Goal: Transaction & Acquisition: Book appointment/travel/reservation

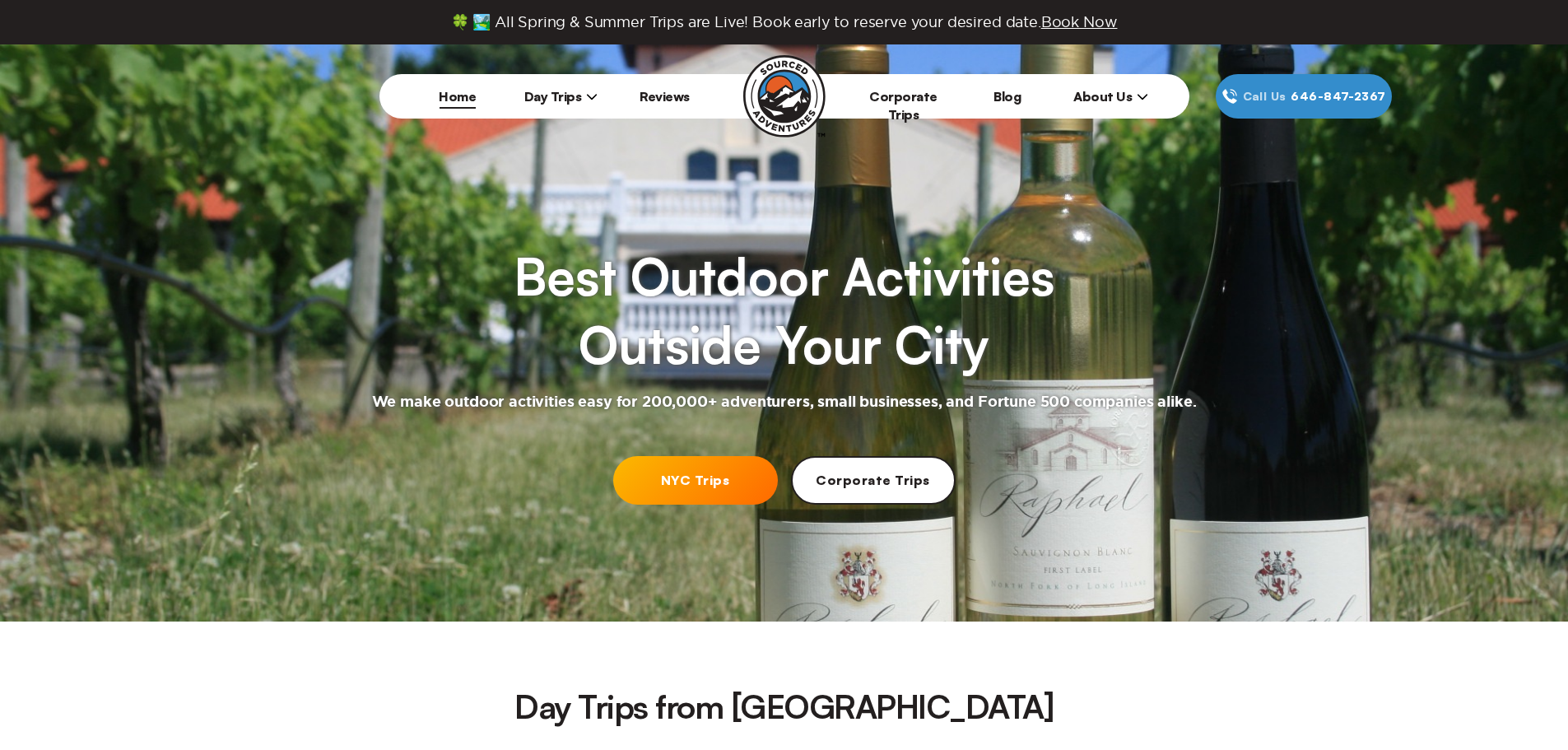
click at [568, 96] on span "Day Trips" at bounding box center [561, 96] width 74 height 16
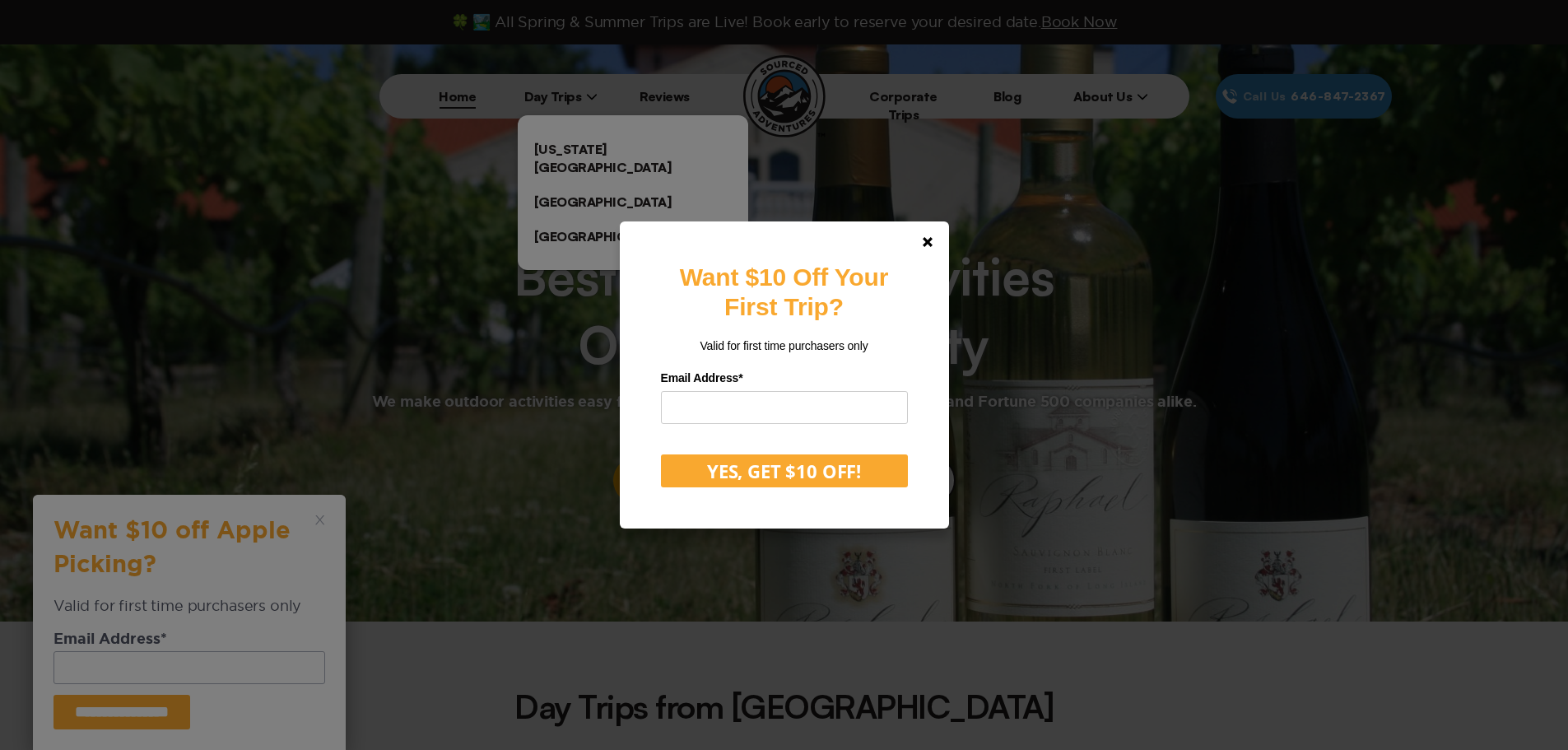
click at [584, 146] on div "Want $10 Off Your First Trip? Valid for first time purchasers only Email Addres…" at bounding box center [784, 375] width 1568 height 750
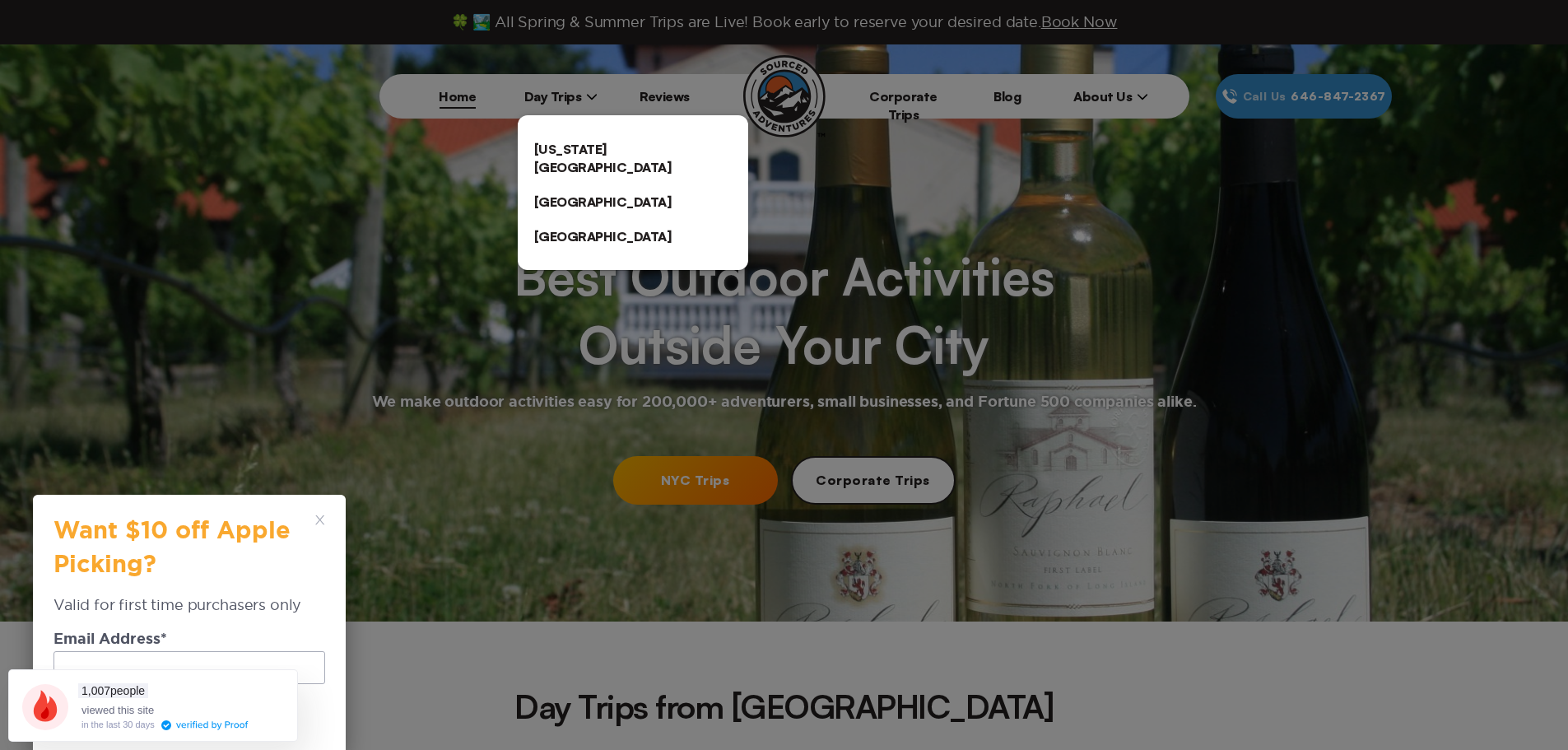
click at [621, 145] on link "[US_STATE][GEOGRAPHIC_DATA]" at bounding box center [632, 158] width 230 height 53
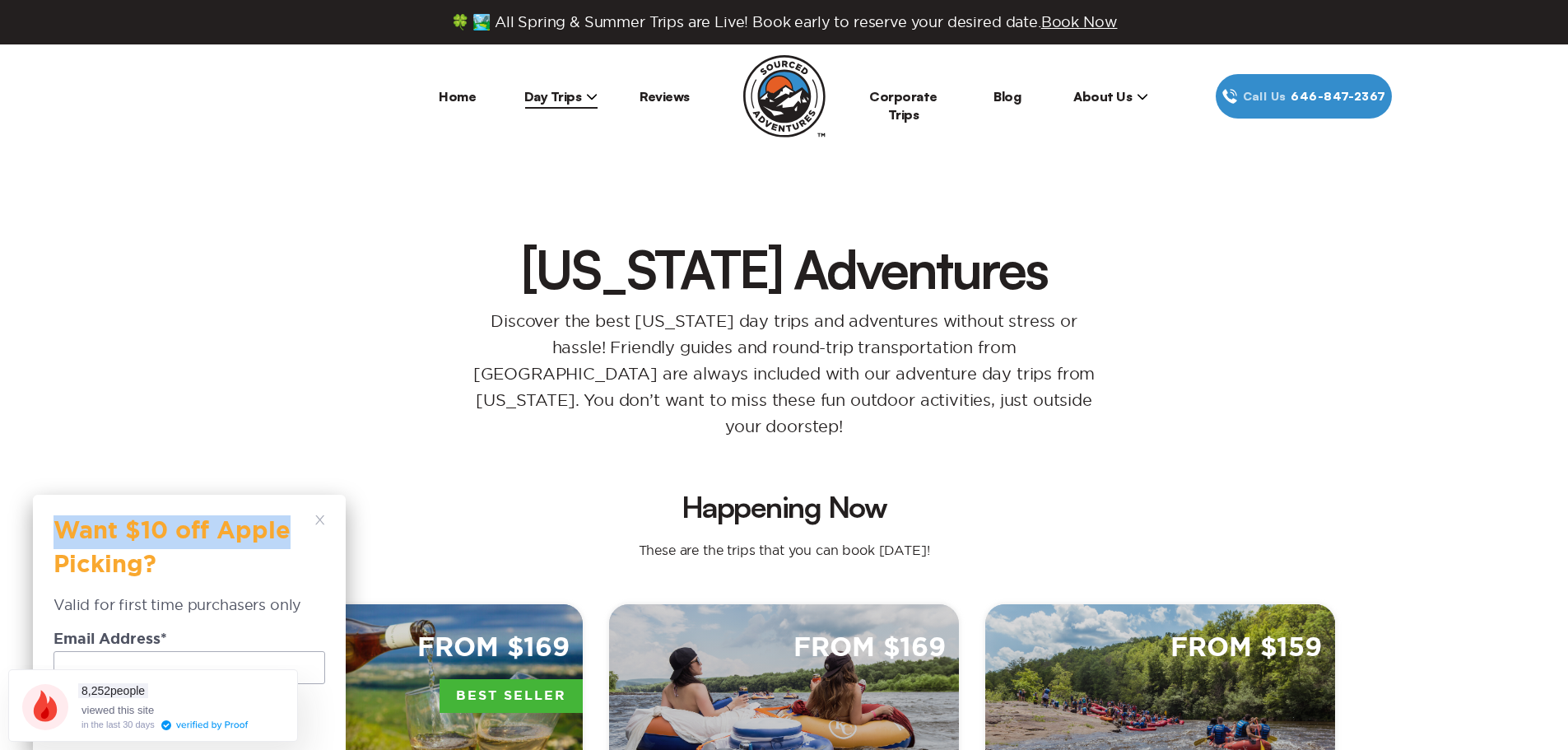
drag, startPoint x: 320, startPoint y: 515, endPoint x: 334, endPoint y: 511, distance: 14.6
click at [319, 515] on div "**********" at bounding box center [189, 622] width 313 height 255
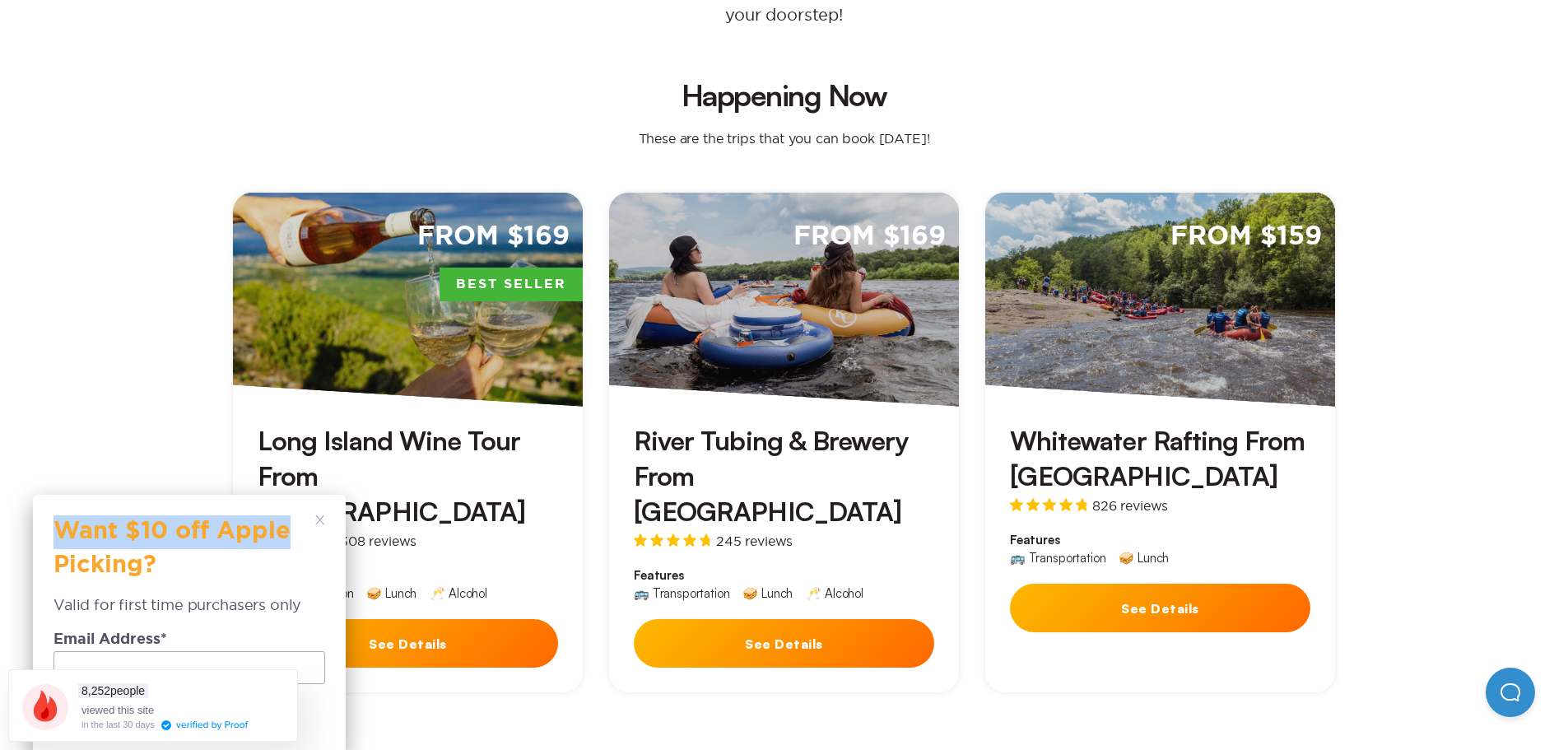
click at [314, 517] on div "**********" at bounding box center [189, 622] width 272 height 214
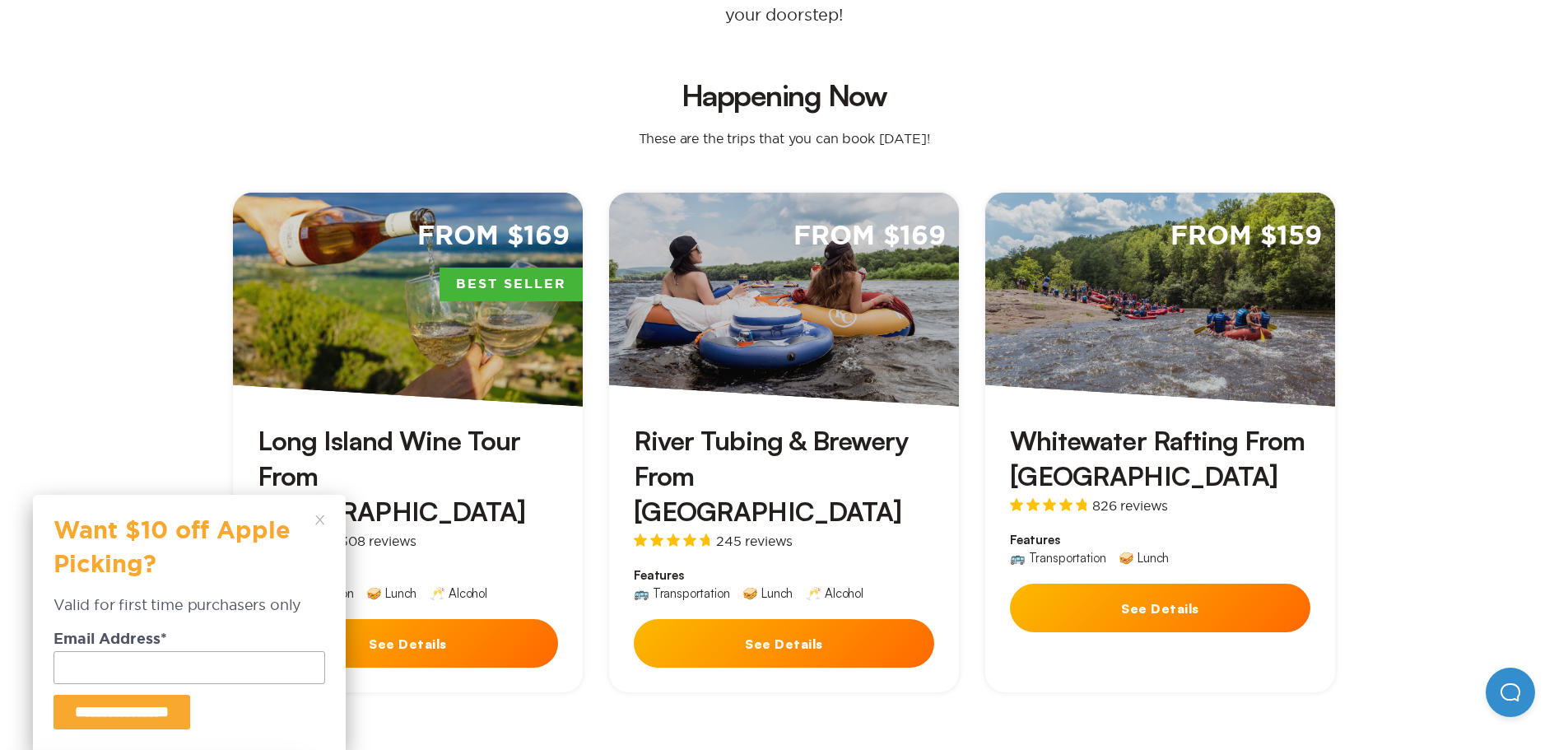
click at [417, 619] on button "See Details" at bounding box center [407, 643] width 300 height 48
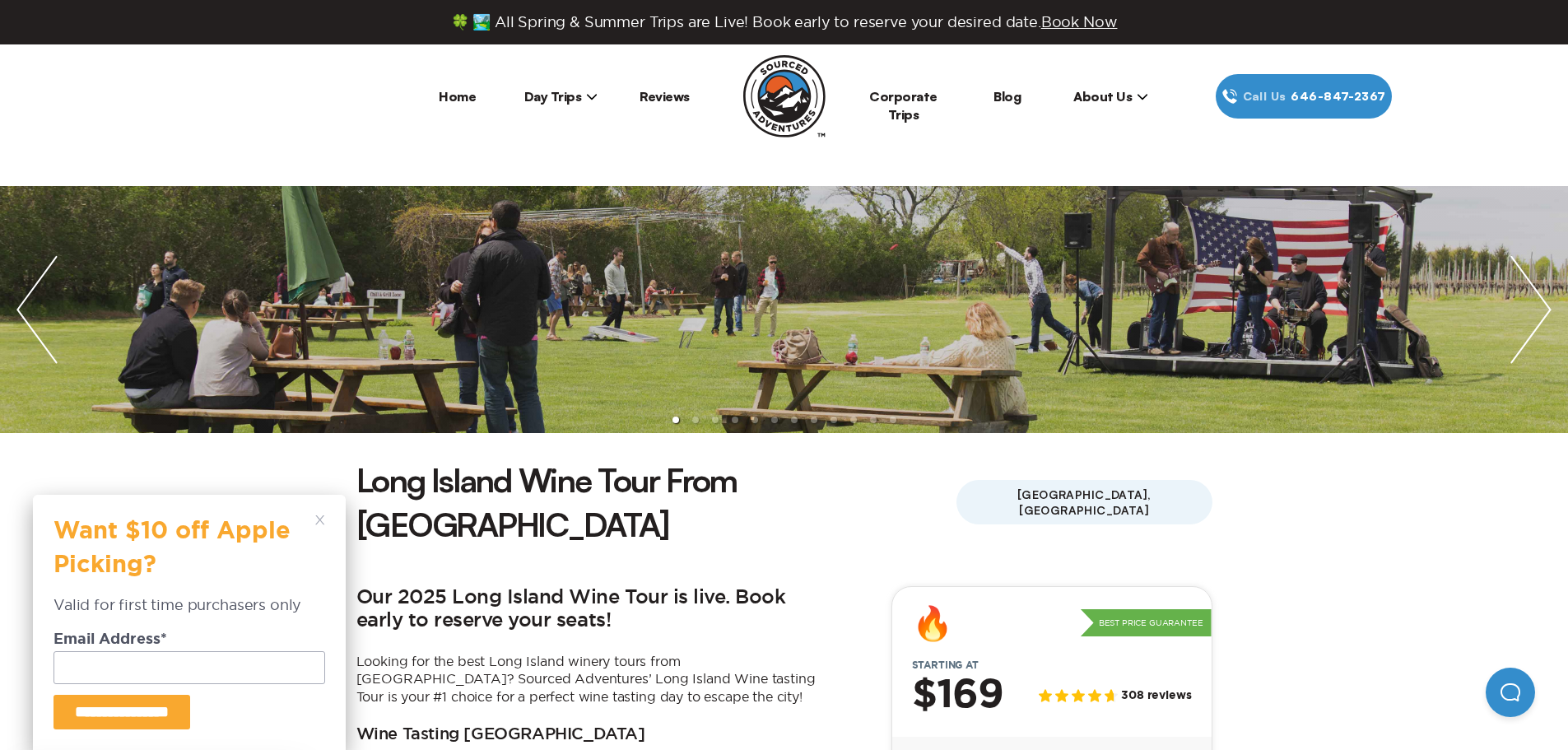
click at [316, 515] on div "**********" at bounding box center [189, 622] width 313 height 255
click at [319, 518] on icon at bounding box center [320, 520] width 10 height 10
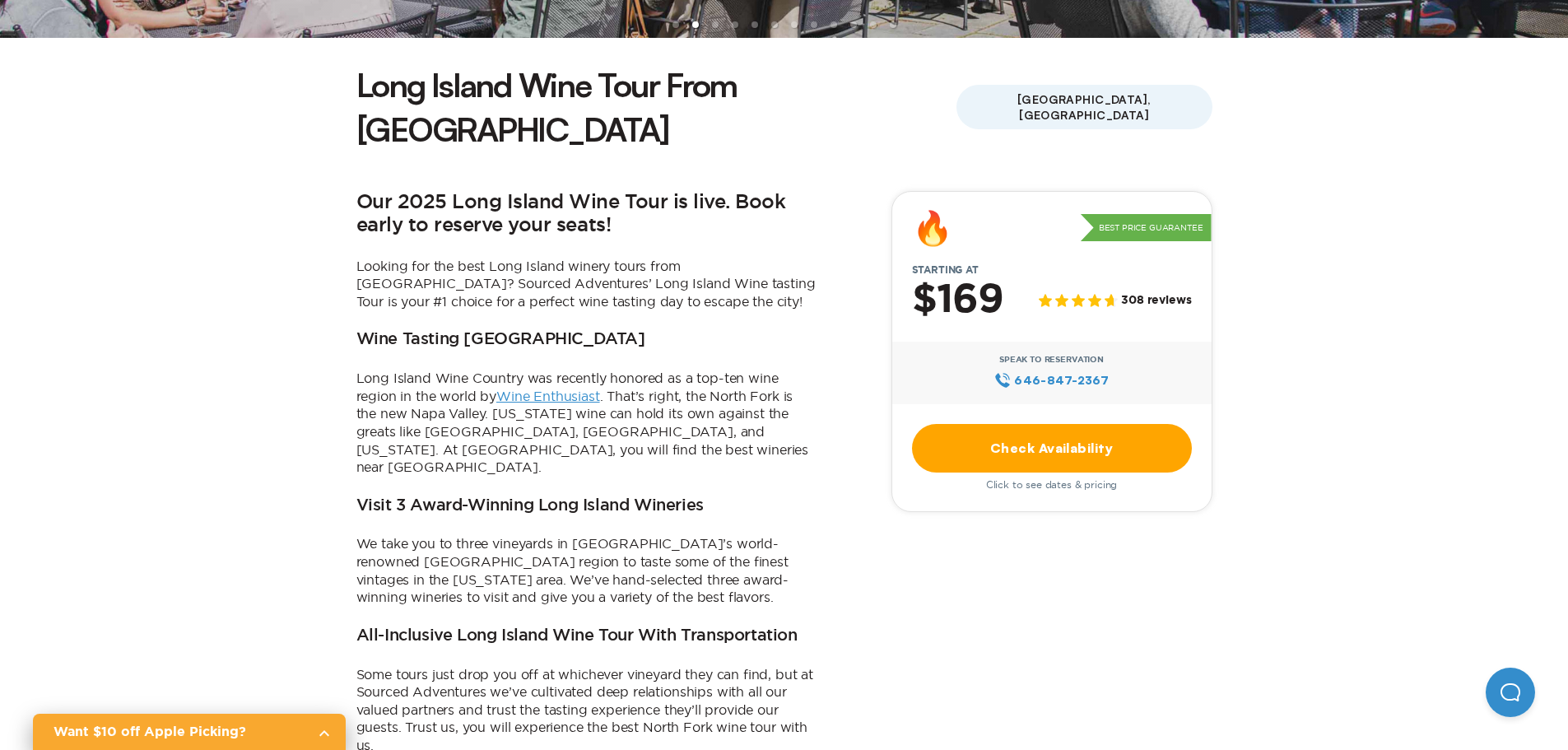
scroll to position [412, 0]
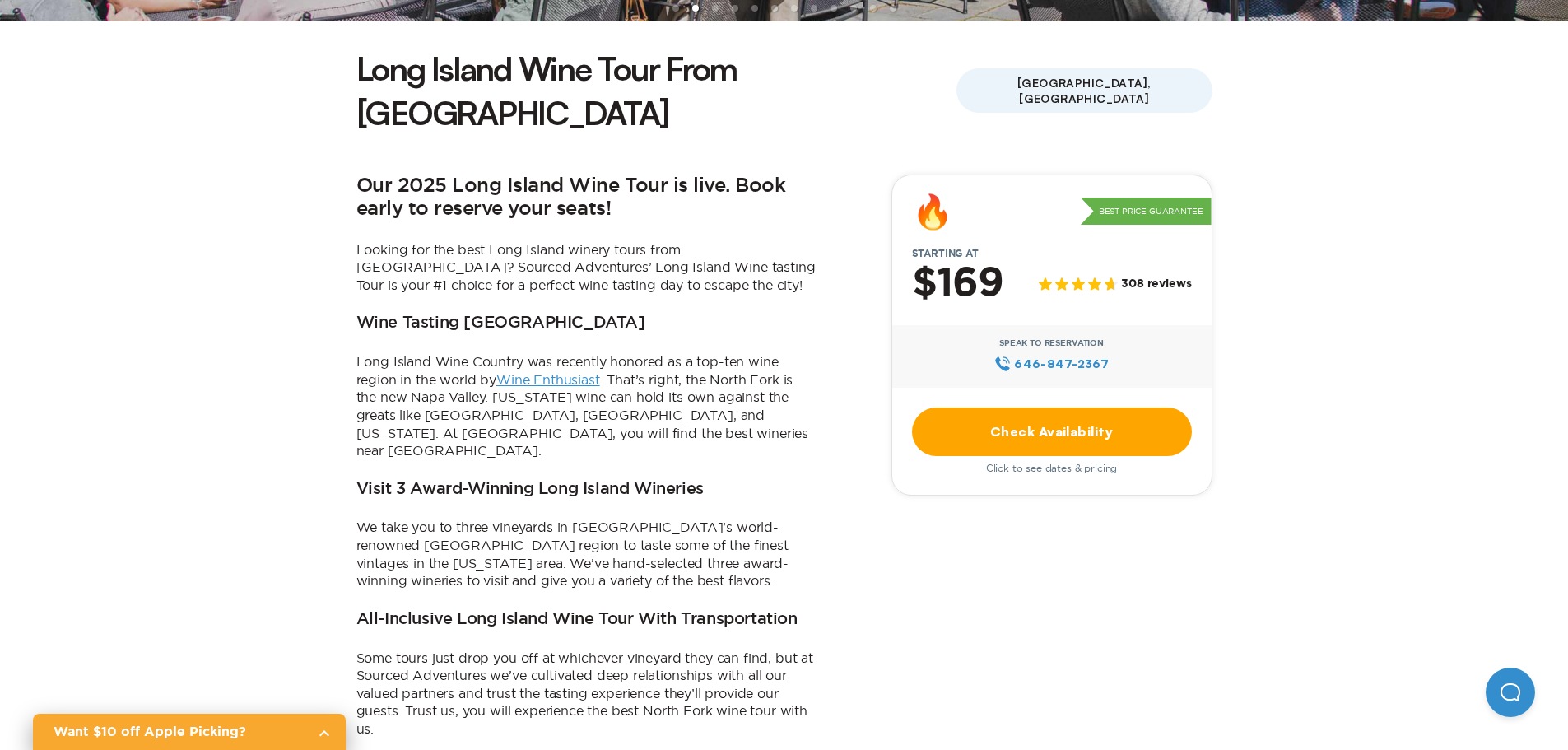
click at [1047, 407] on link "Check Availability" at bounding box center [1052, 431] width 280 height 48
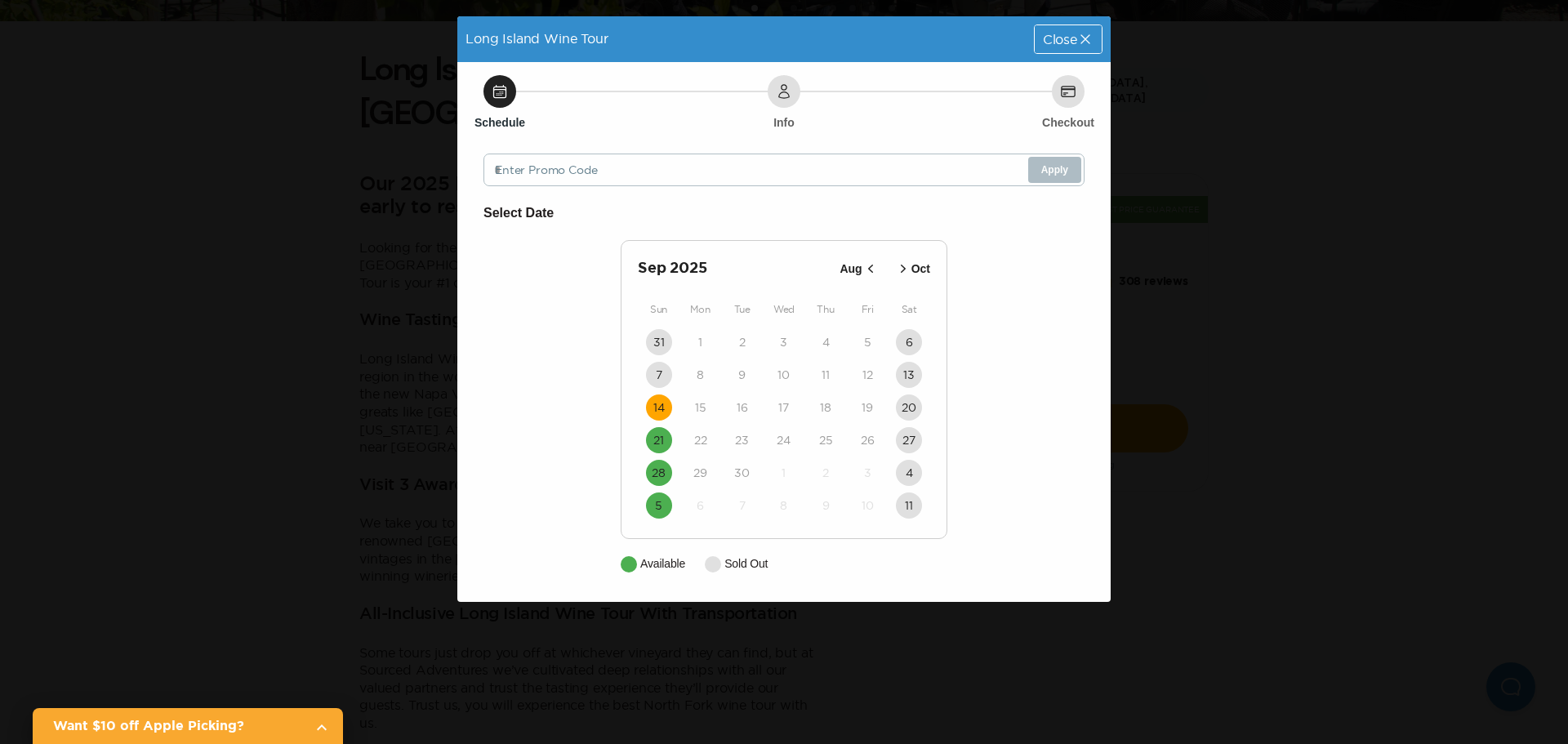
click at [661, 407] on time "14" at bounding box center [659, 408] width 12 height 16
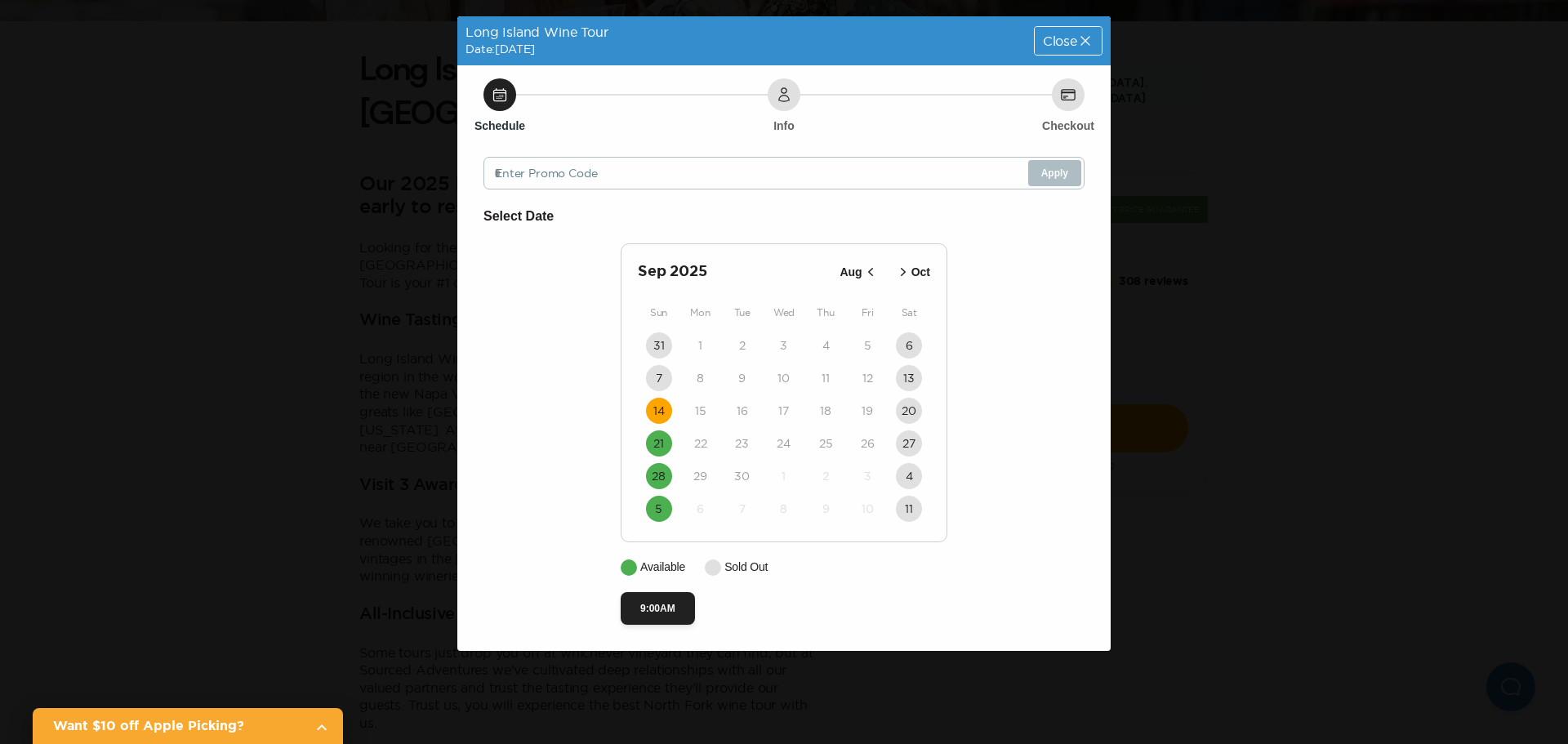
click at [656, 411] on time "14" at bounding box center [659, 410] width 12 height 16
click at [656, 447] on time "21" at bounding box center [659, 443] width 11 height 16
click at [655, 439] on time "21" at bounding box center [659, 443] width 11 height 16
click at [649, 610] on button "9:00AM" at bounding box center [658, 608] width 74 height 32
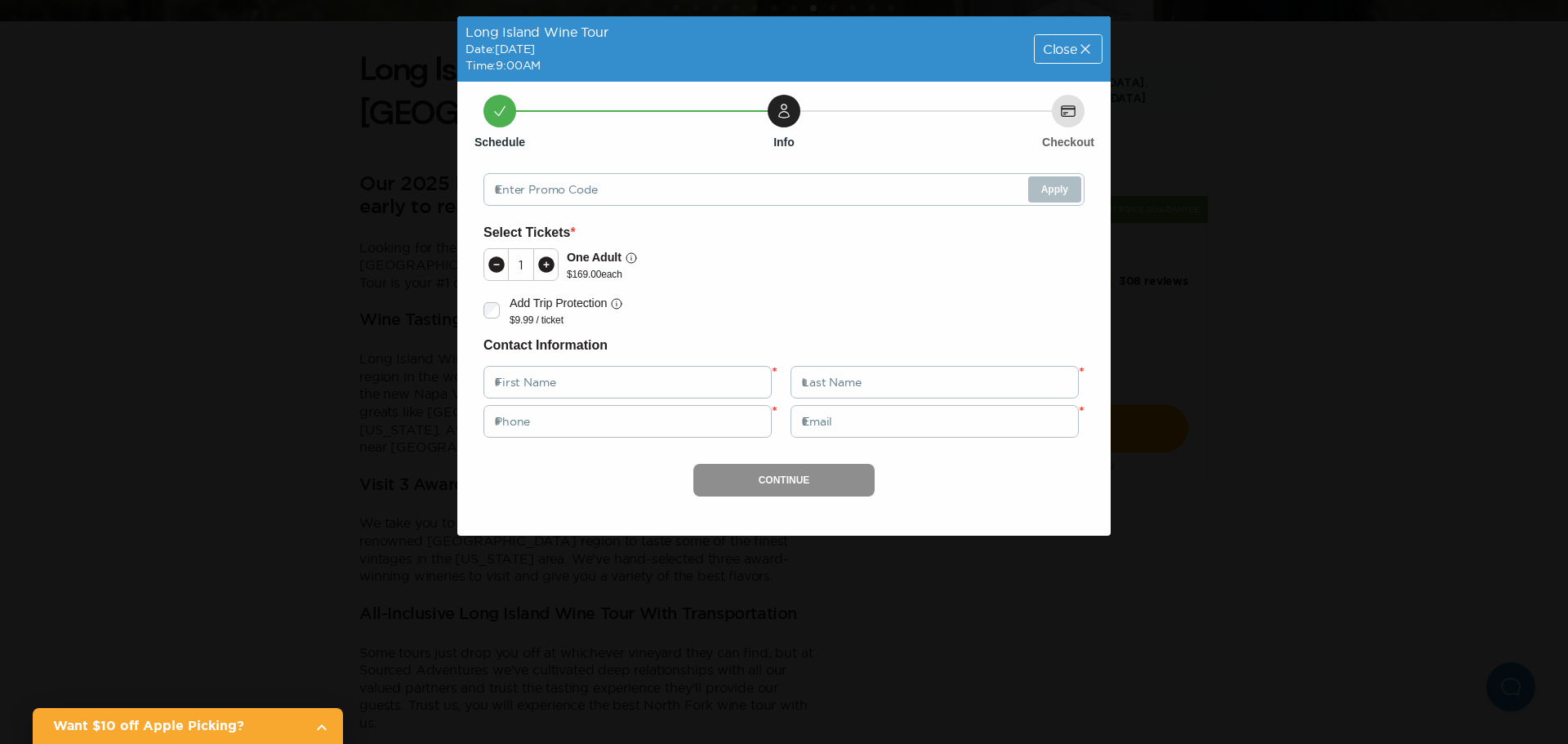
click at [1066, 41] on div "Close" at bounding box center [1068, 49] width 67 height 28
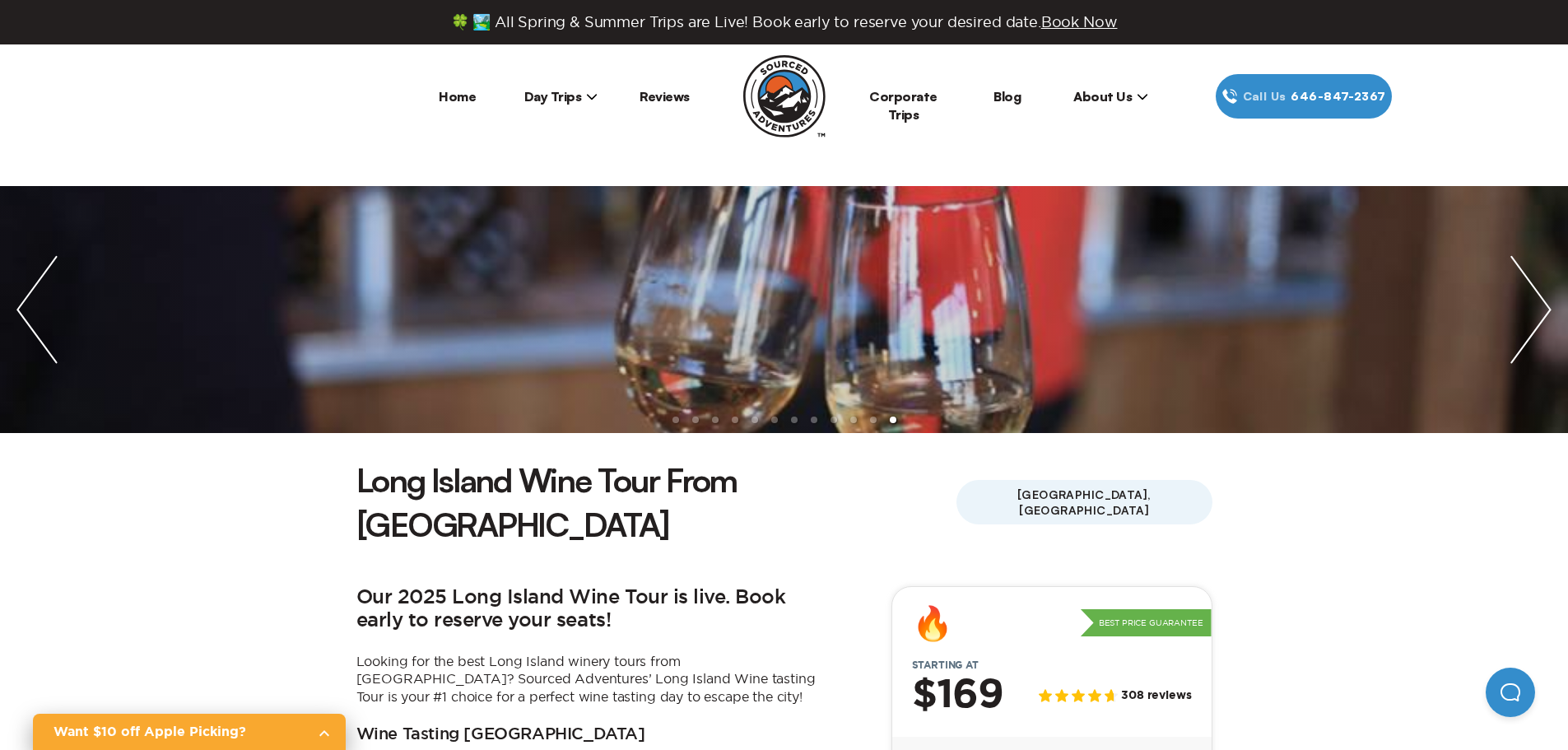
click at [574, 98] on span "Day Trips" at bounding box center [561, 96] width 74 height 16
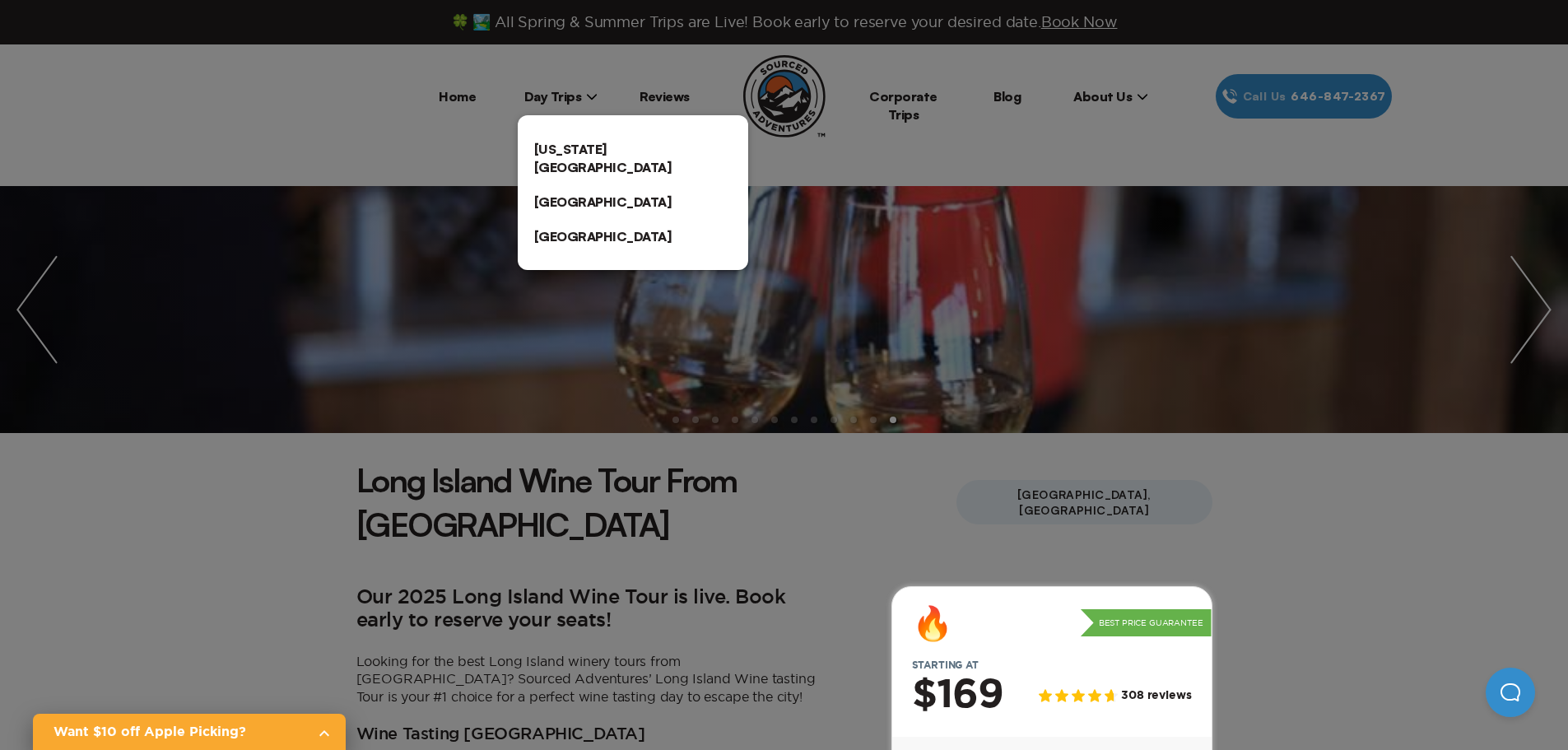
click at [570, 146] on link "[US_STATE][GEOGRAPHIC_DATA]" at bounding box center [632, 158] width 230 height 53
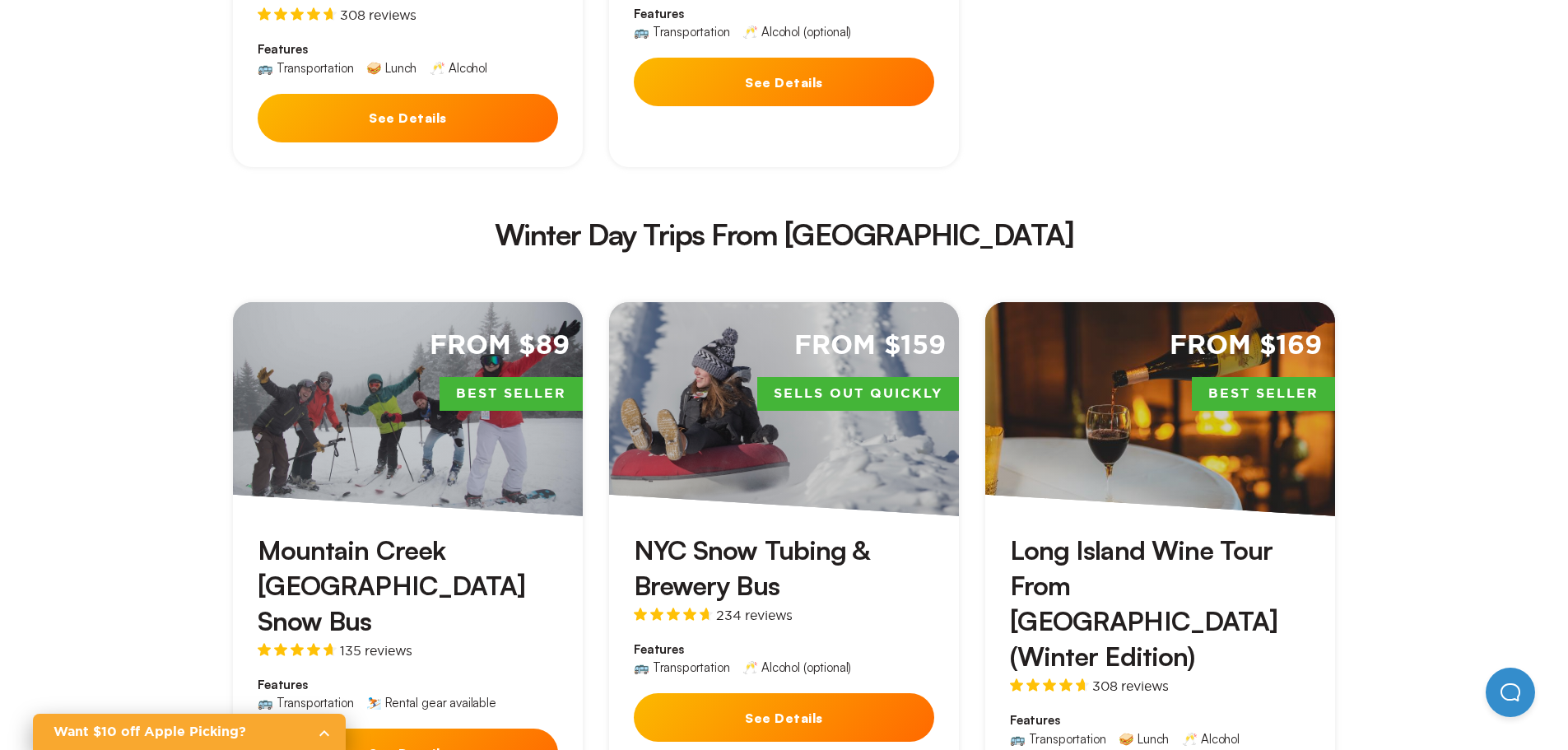
scroll to position [3455, 0]
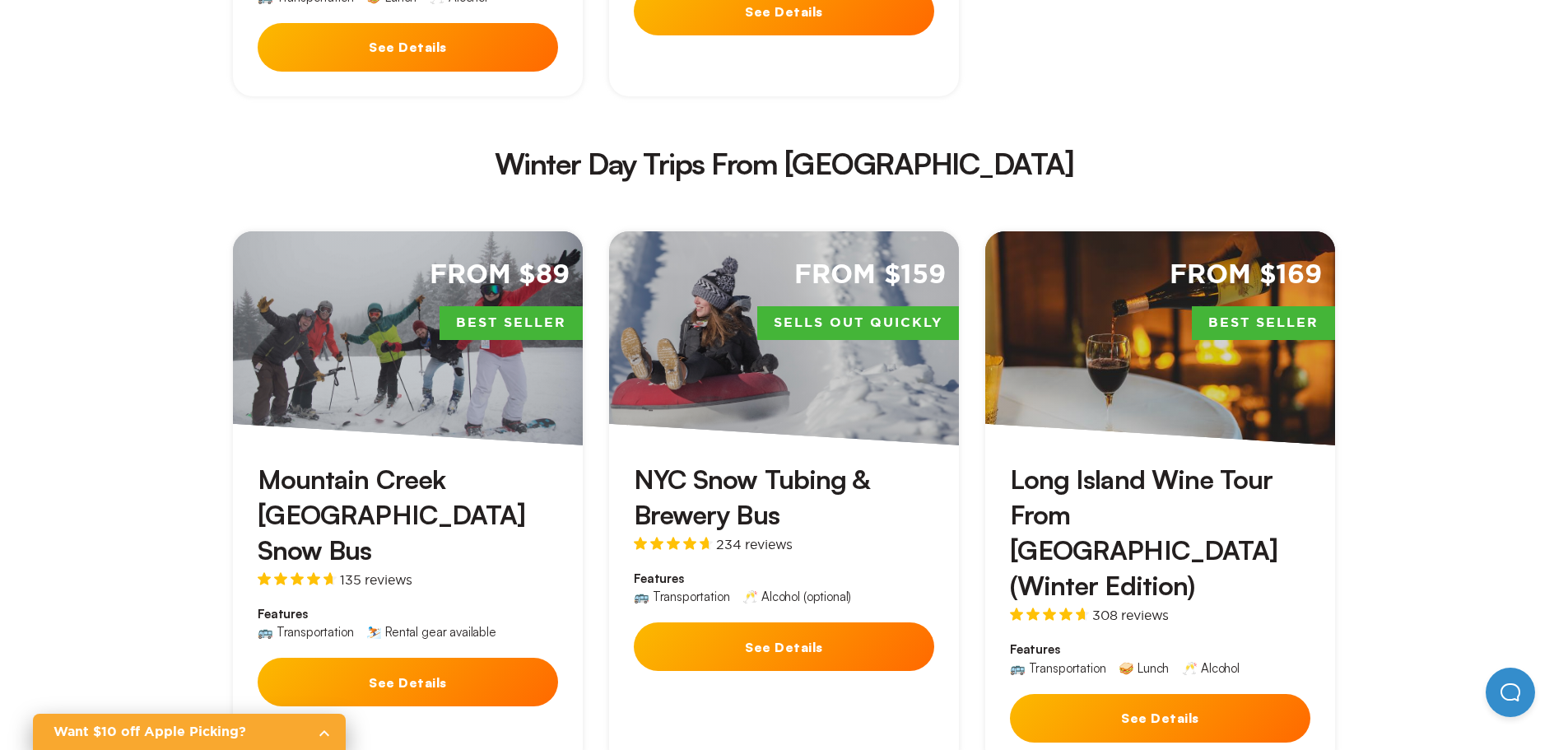
click at [1154, 694] on button "See Details" at bounding box center [1161, 717] width 300 height 48
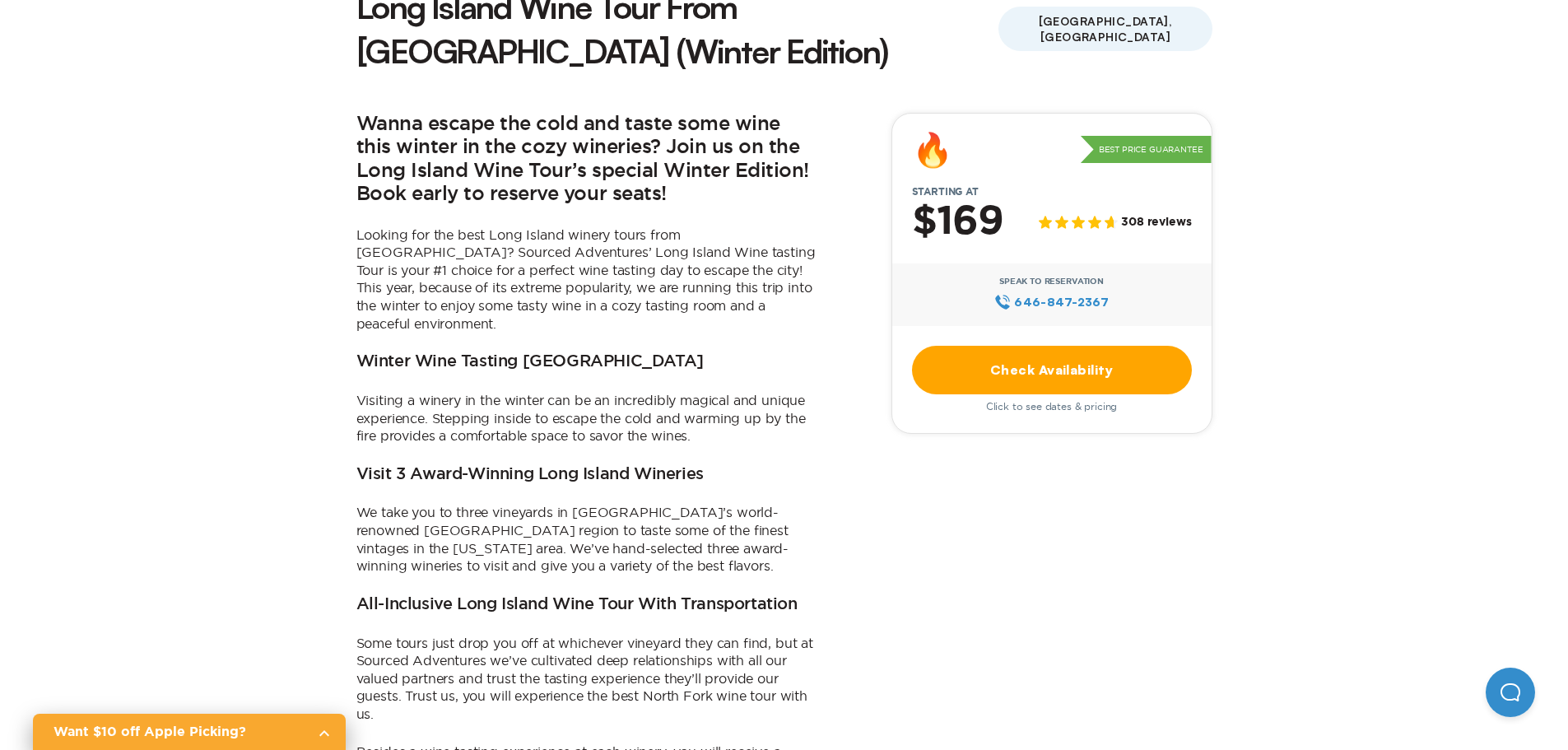
scroll to position [494, 0]
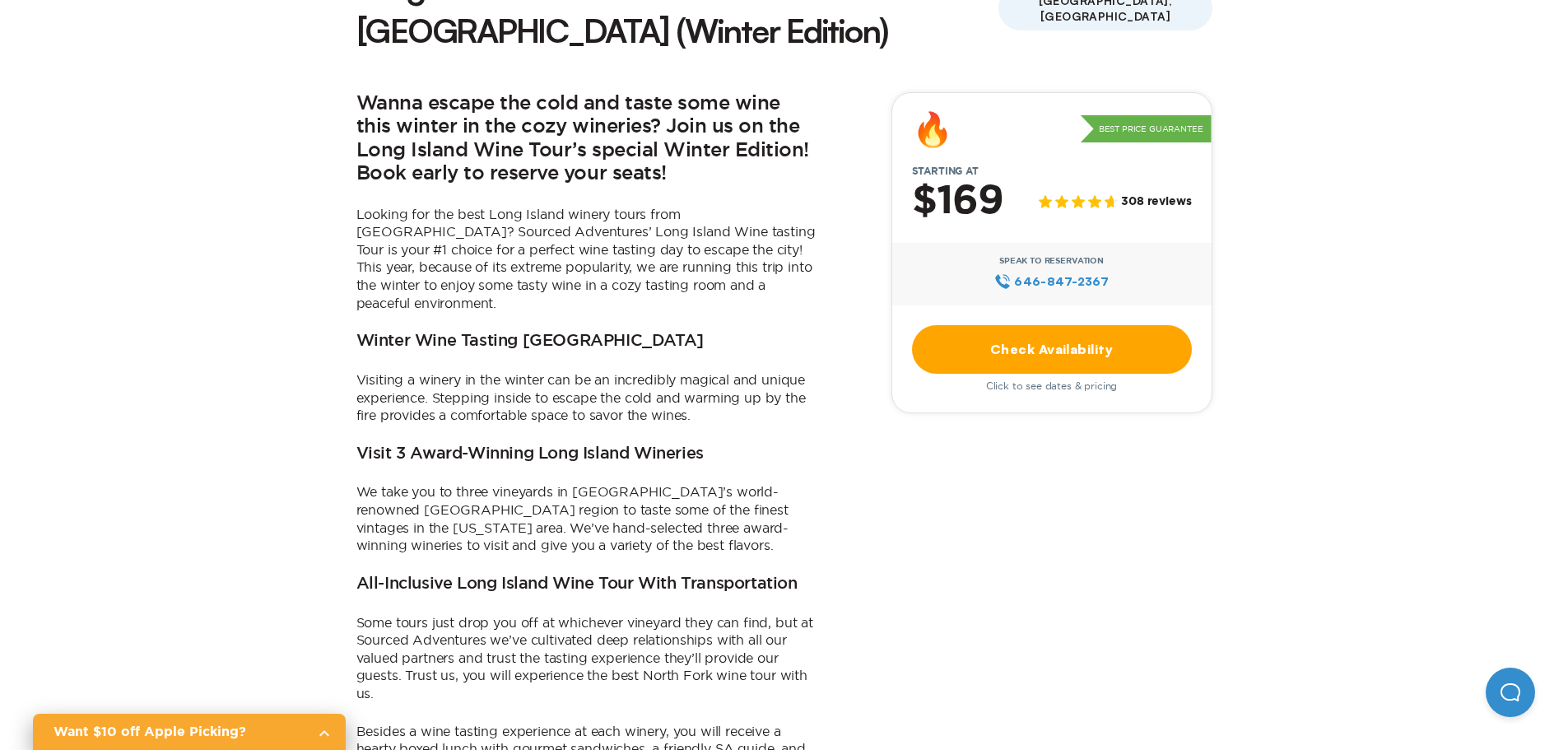
click at [1070, 325] on link "Check Availability" at bounding box center [1052, 348] width 280 height 48
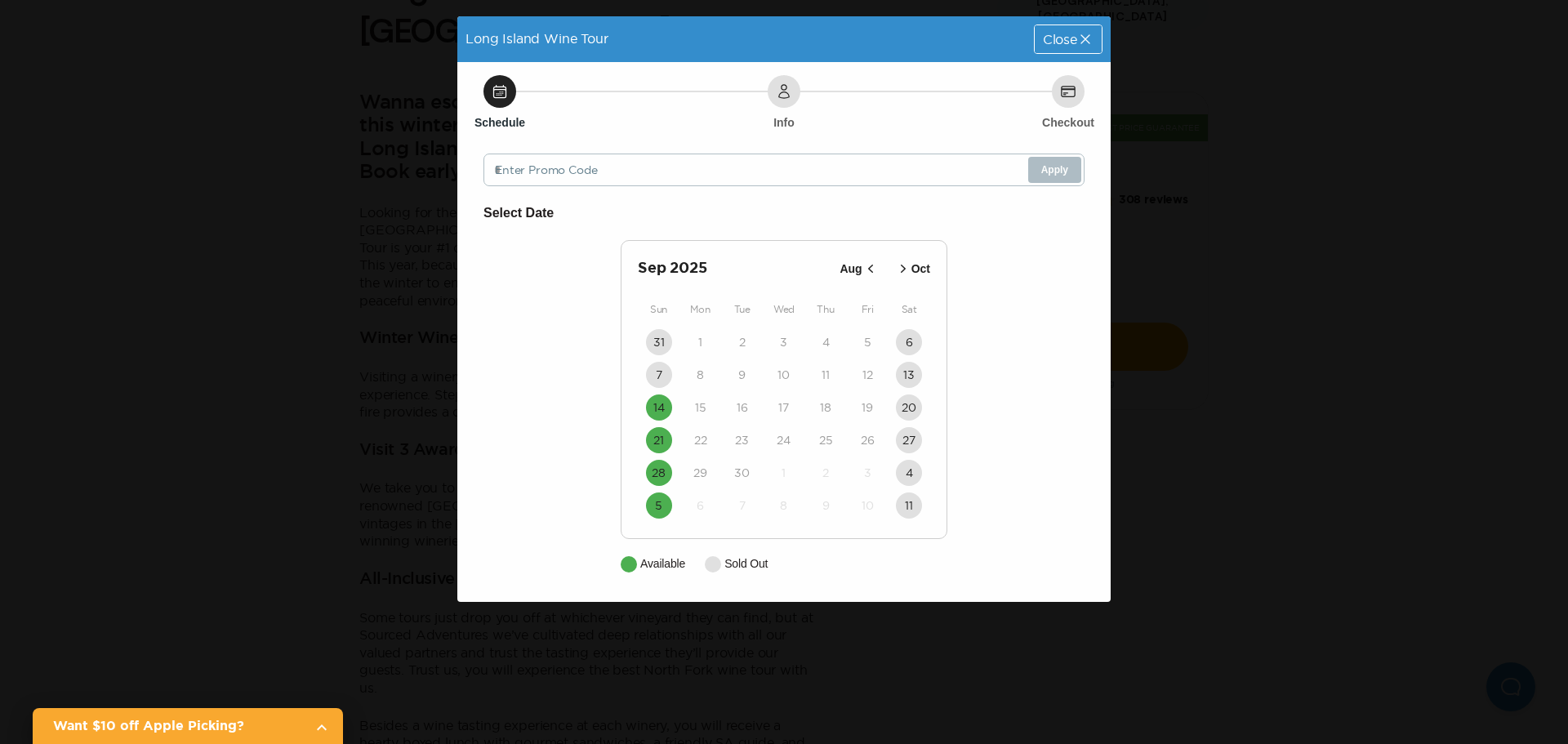
click at [907, 271] on icon "button" at bounding box center [903, 269] width 16 height 16
click at [907, 271] on icon "button" at bounding box center [900, 269] width 16 height 16
click at [907, 271] on div "[DATE] Oct" at bounding box center [784, 268] width 292 height 23
click at [890, 267] on icon "button" at bounding box center [889, 268] width 5 height 8
click at [1084, 27] on div "Close" at bounding box center [1068, 39] width 67 height 28
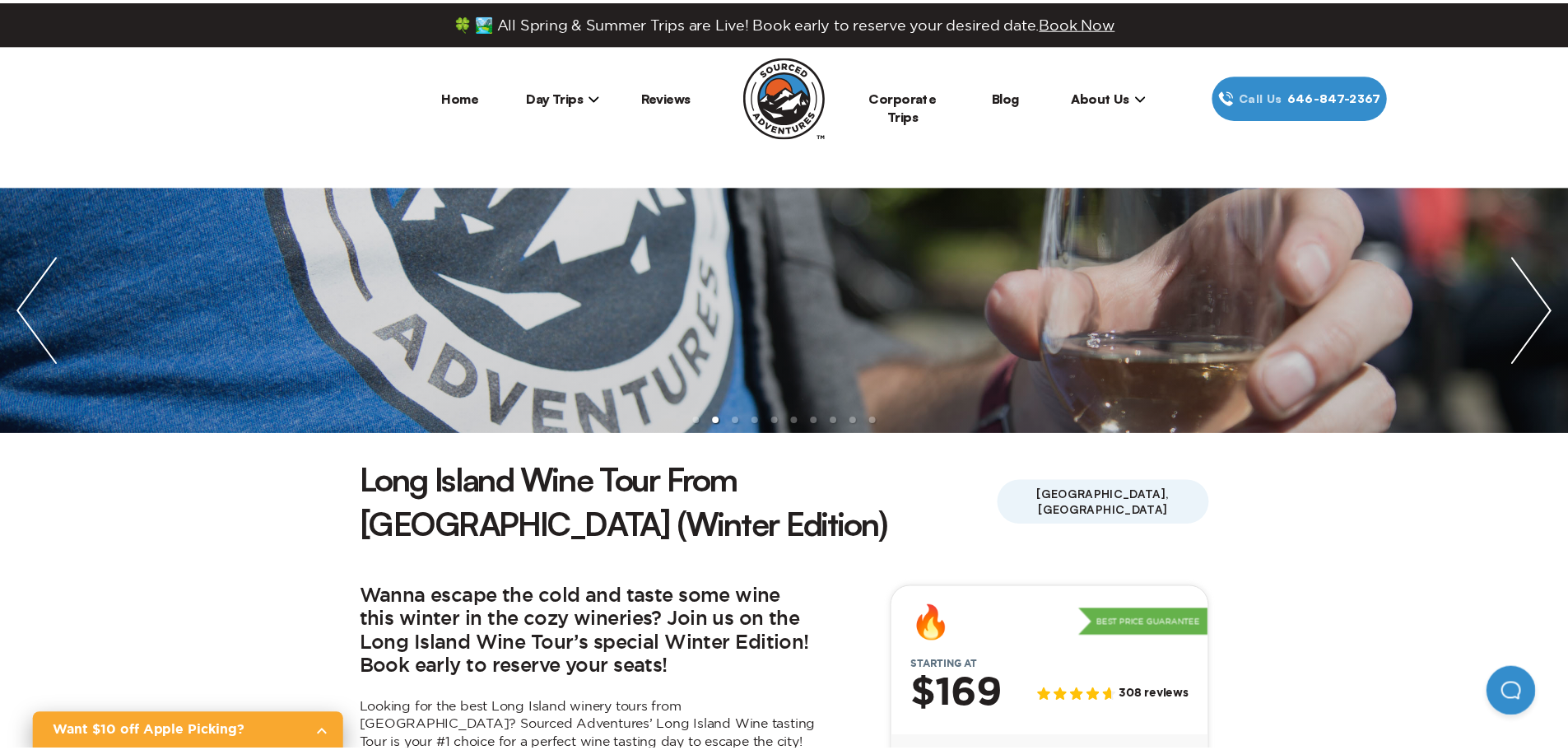
scroll to position [494, 0]
